Goal: Information Seeking & Learning: Learn about a topic

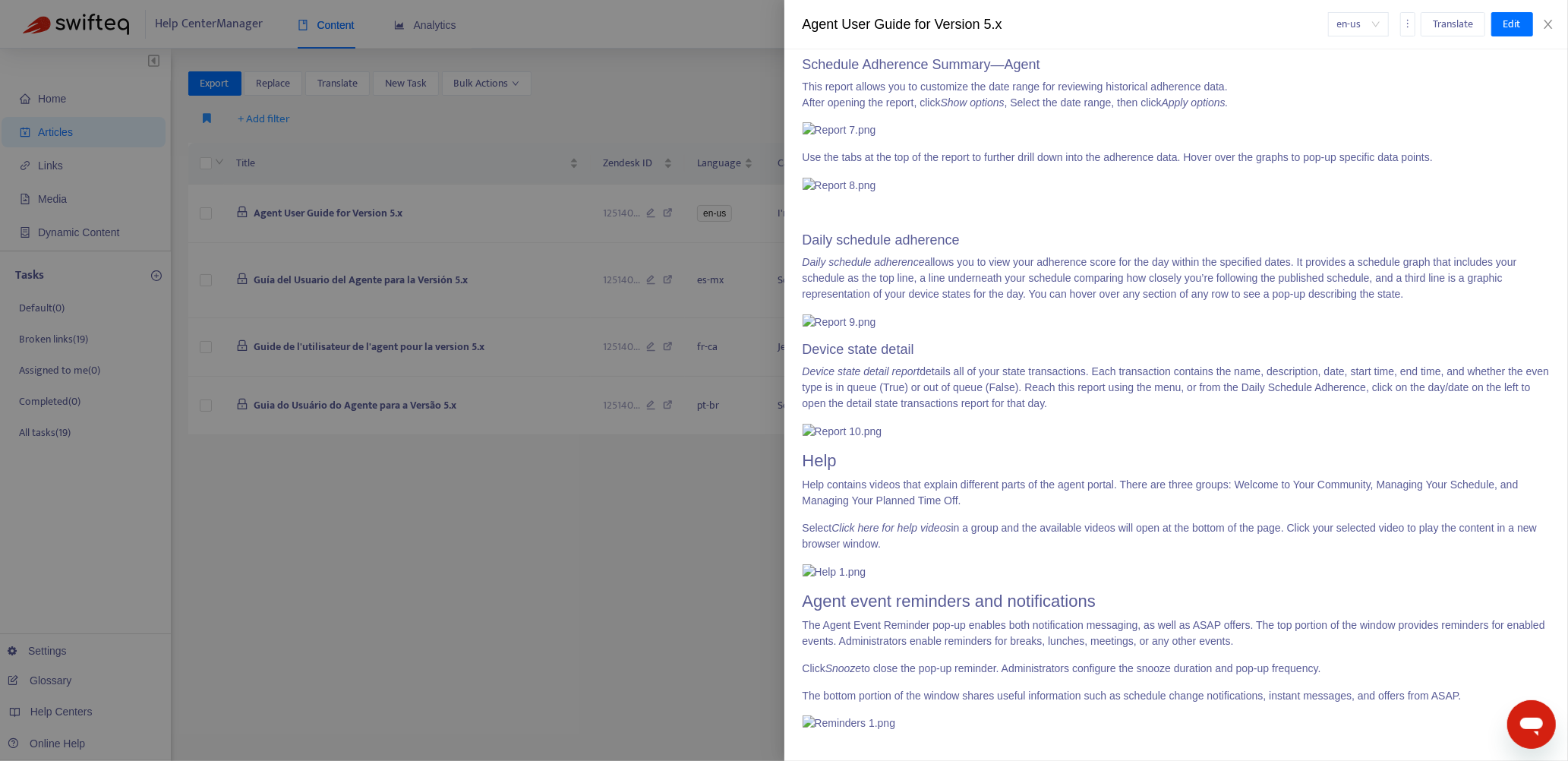
scroll to position [10700, 0]
drag, startPoint x: 805, startPoint y: 148, endPoint x: 1266, endPoint y: 370, distance: 511.7
copy span "Lore Ipsumdolor sita con adi elit seddoei temp inci utlabo! Etd magnaali enimad…"
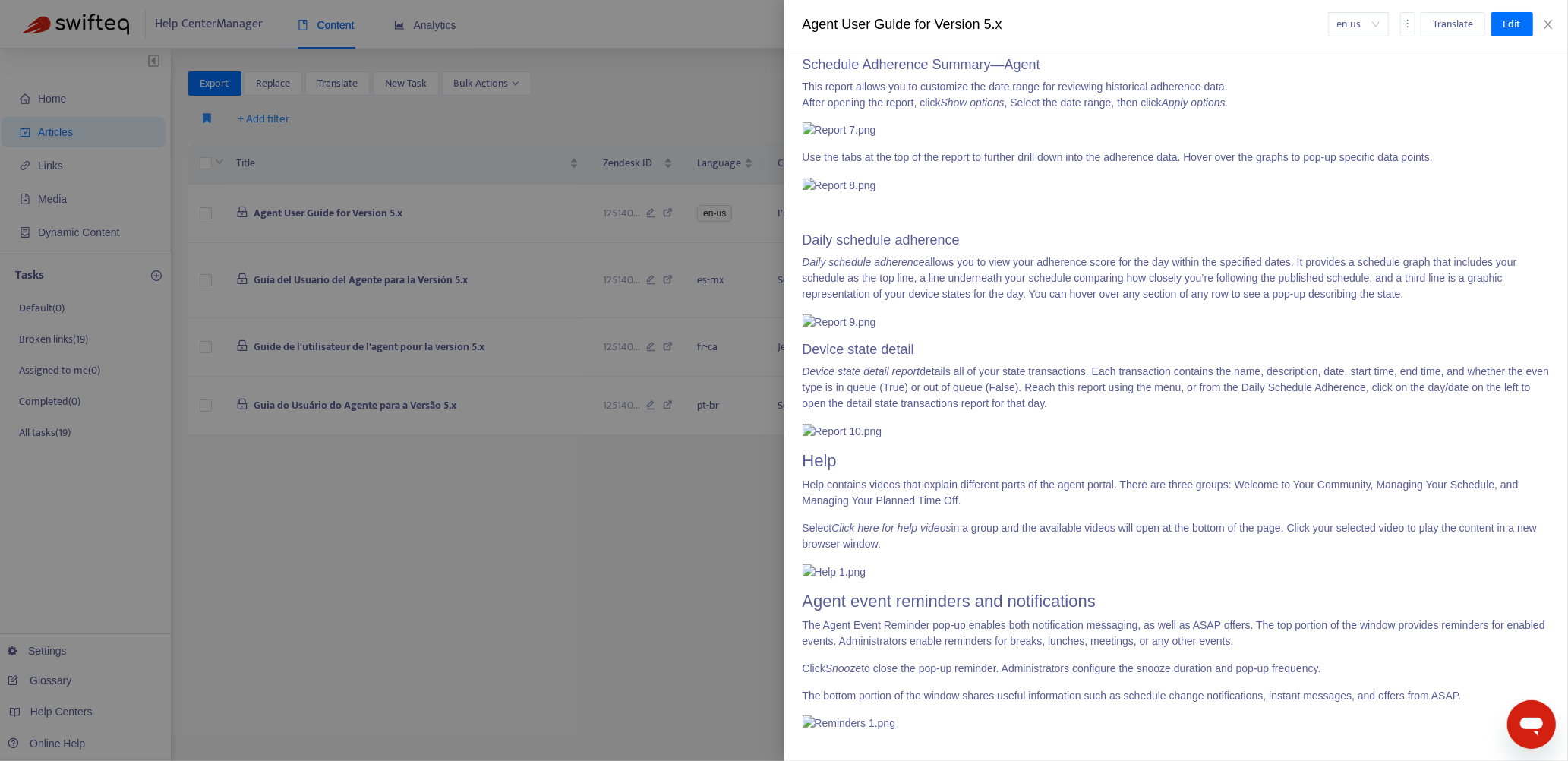
drag, startPoint x: 805, startPoint y: 430, endPoint x: 1063, endPoint y: 487, distance: 264.2
copy span "Schedule Availability Submitting your schedule availability is a request, subje…"
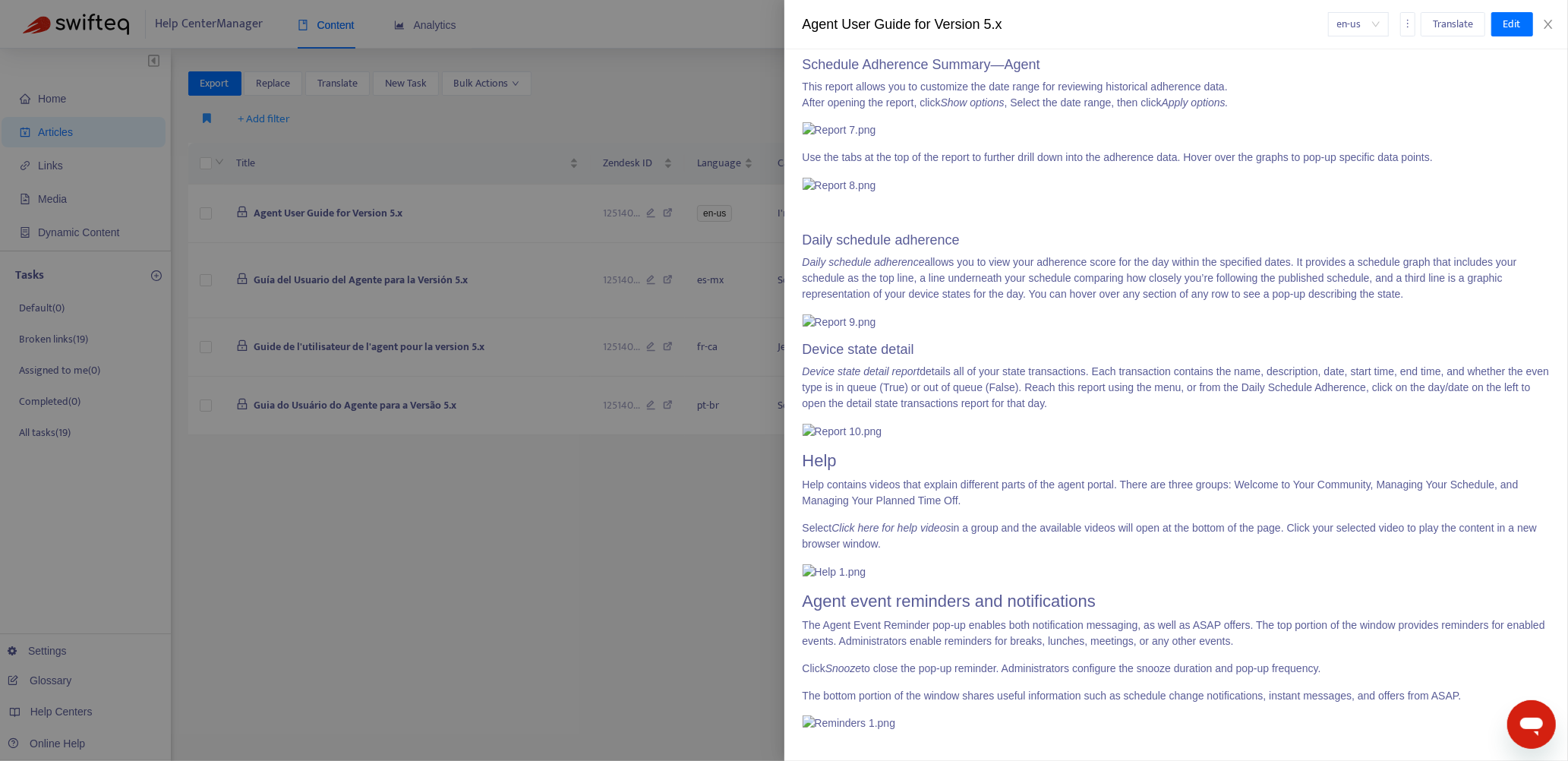
drag, startPoint x: 804, startPoint y: 364, endPoint x: 1166, endPoint y: 670, distance: 474.0
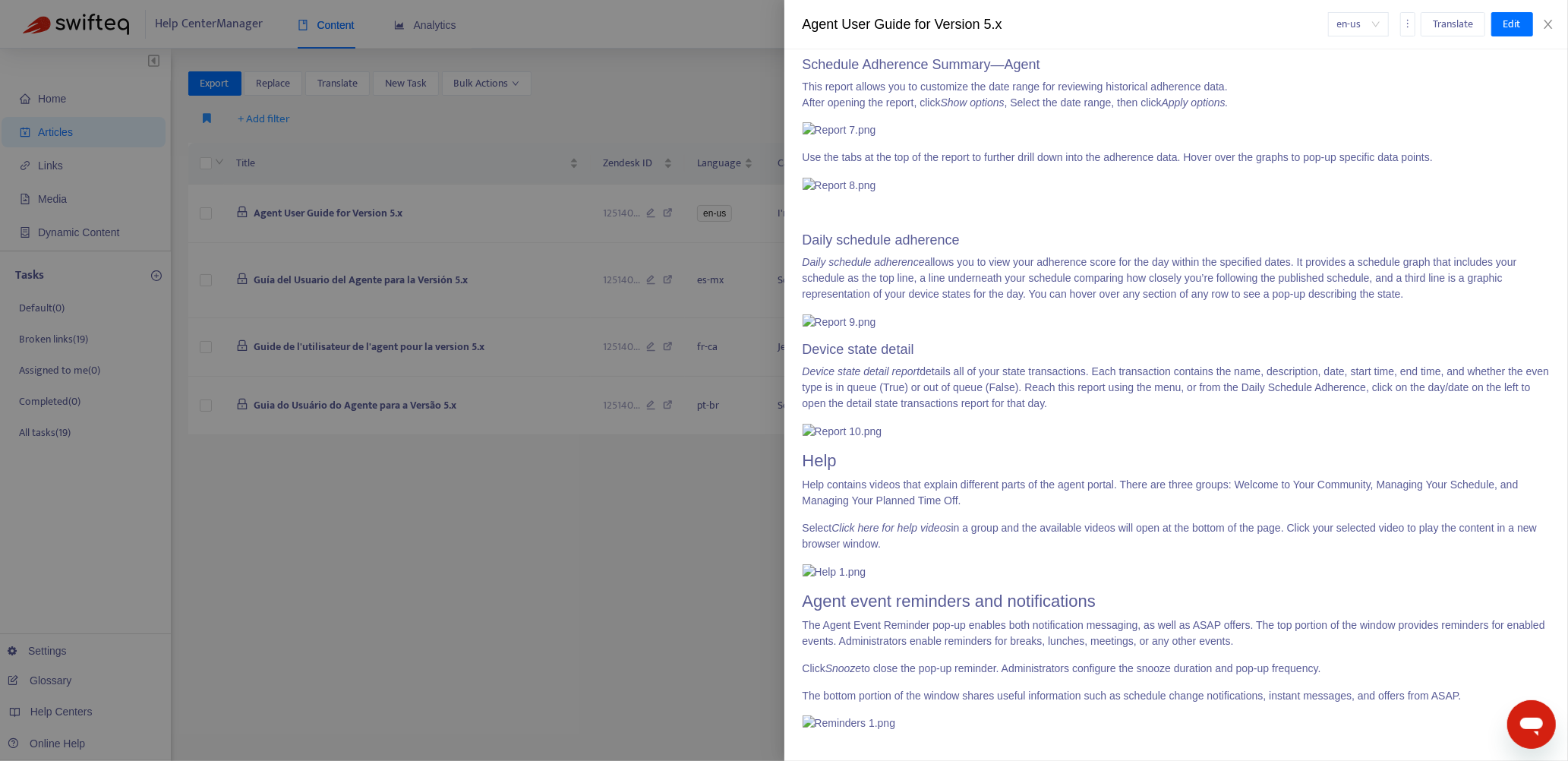
drag, startPoint x: 803, startPoint y: 414, endPoint x: 1351, endPoint y: 604, distance: 580.0
copy span "Loremips Dolorsitamet Cons adipisc el seddoeiu temporincidi ut labore etd magna…"
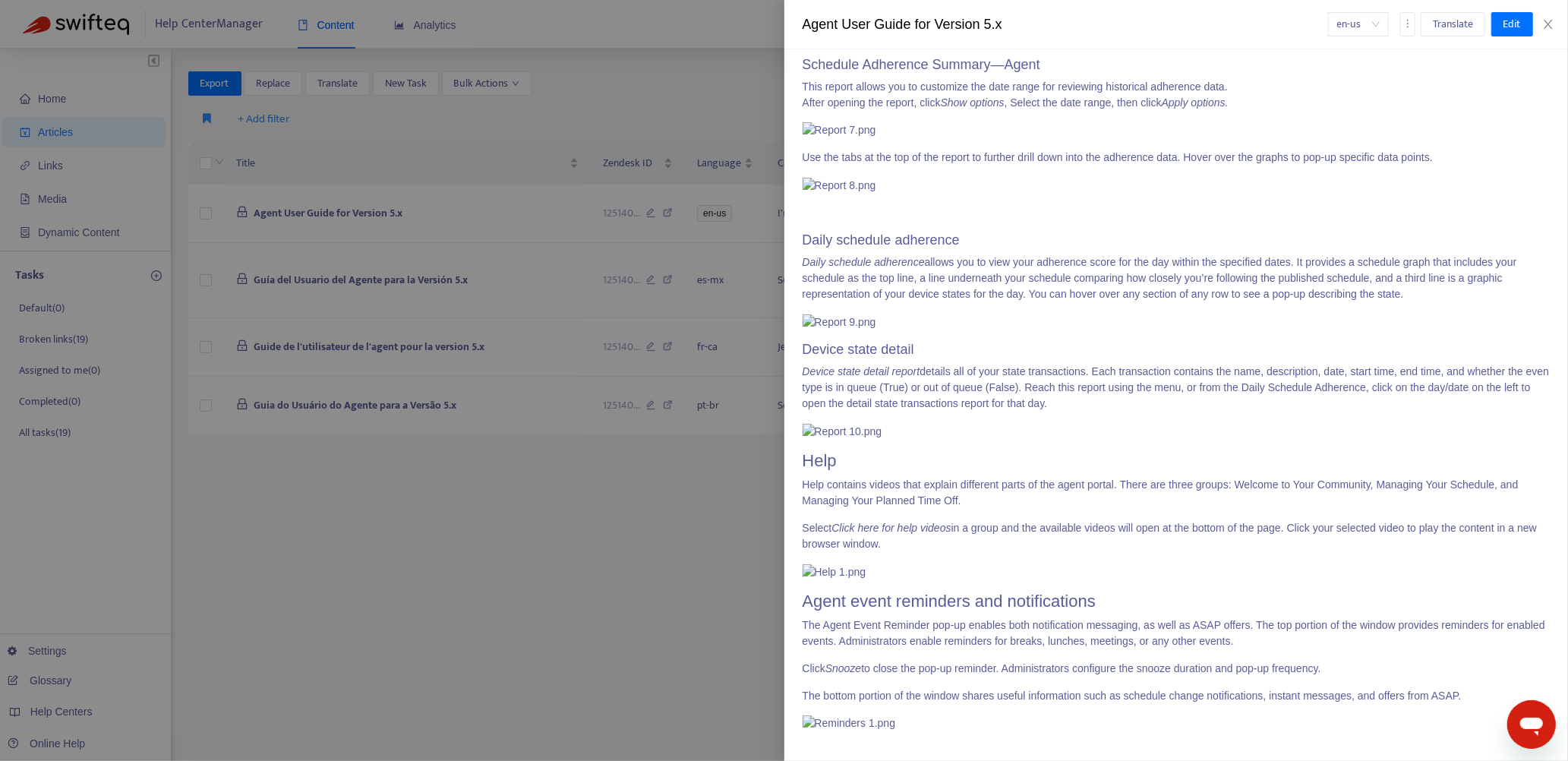
scroll to position [14506, 0]
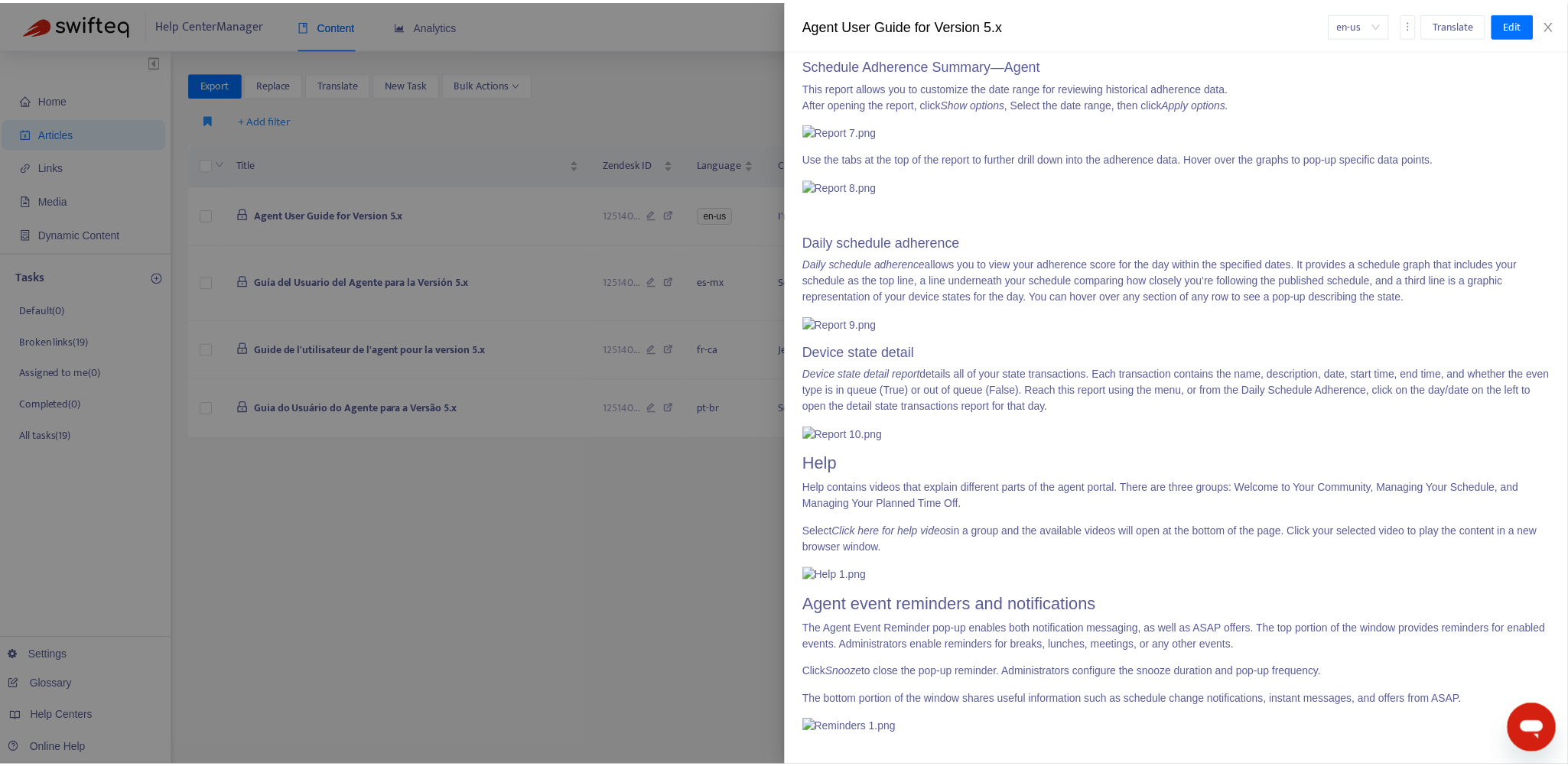
scroll to position [15443, 0]
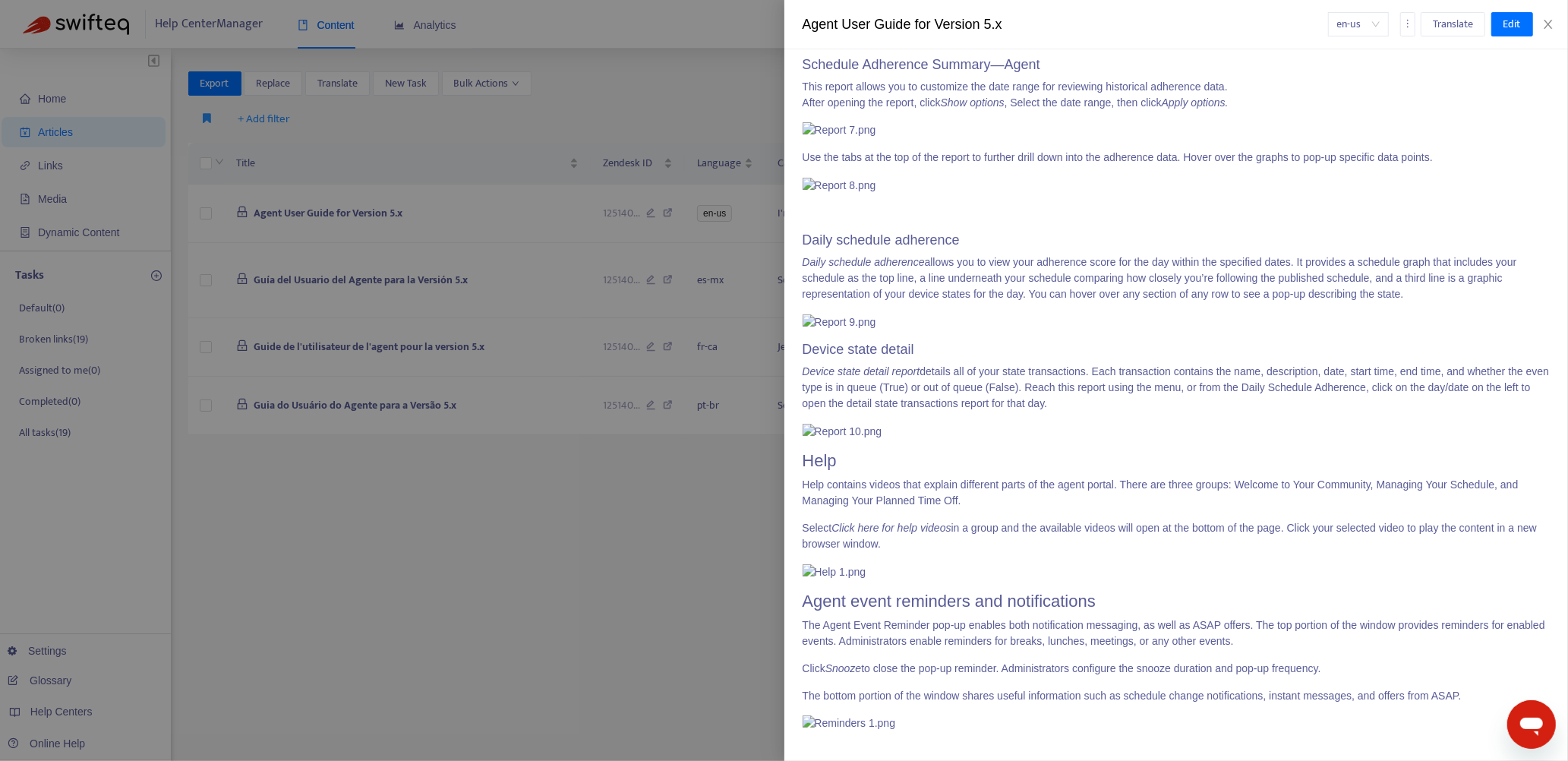
click at [661, 544] on div at bounding box center [784, 380] width 1568 height 761
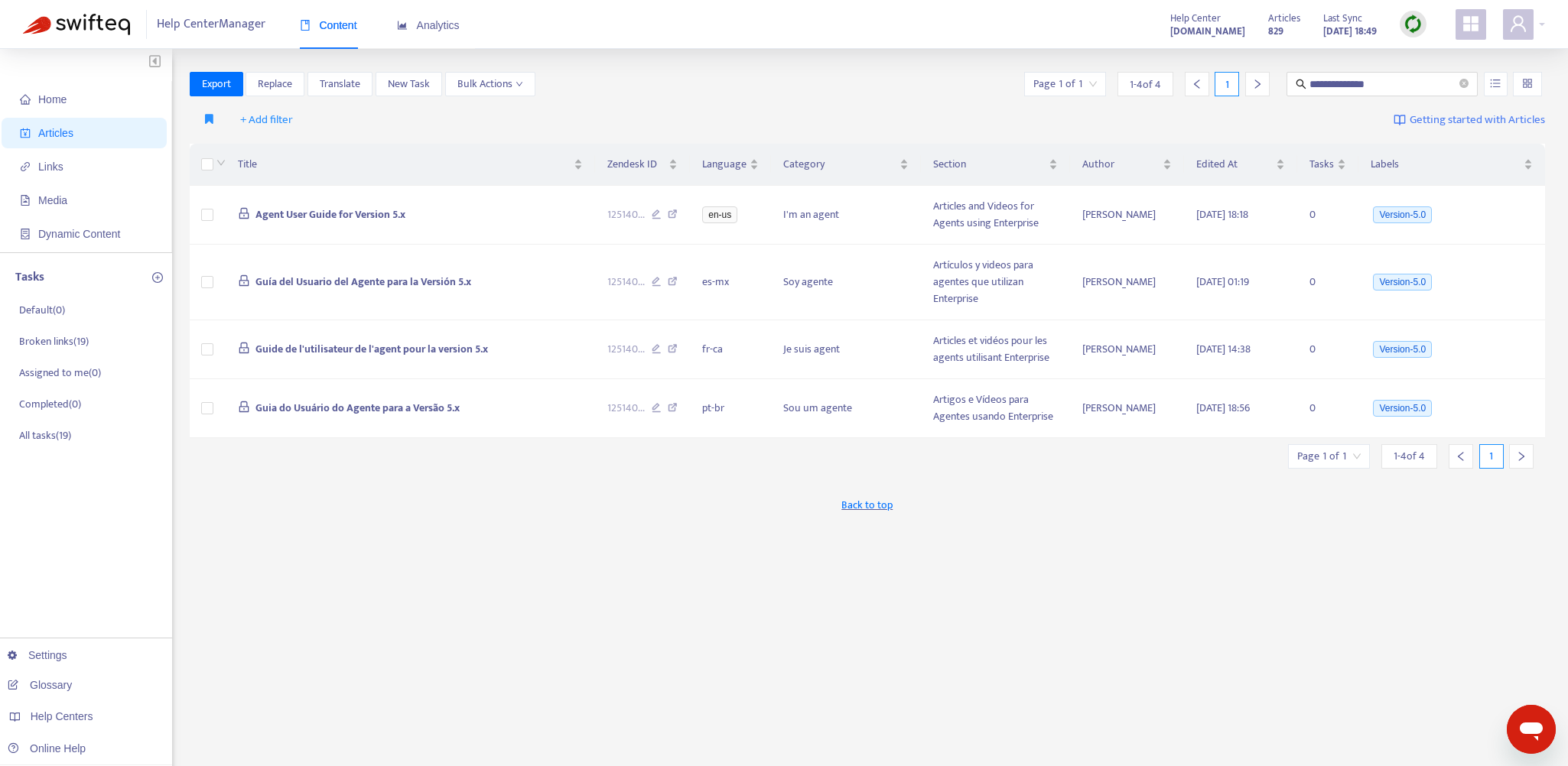
click at [1412, 22] on img at bounding box center [1413, 24] width 19 height 19
click at [1453, 49] on link "Quick Sync" at bounding box center [1445, 56] width 65 height 18
